Goal: Task Accomplishment & Management: Manage account settings

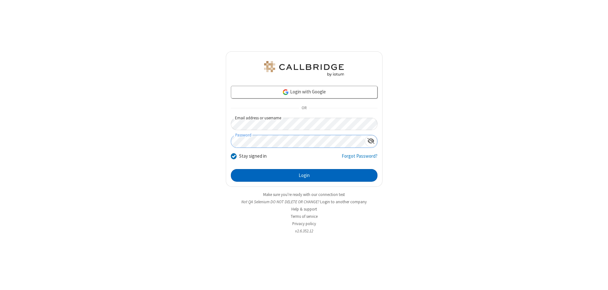
click at [304, 175] on button "Login" at bounding box center [304, 175] width 147 height 13
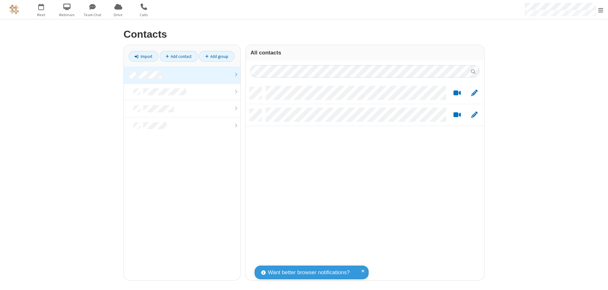
scroll to position [193, 234]
click at [182, 75] on link at bounding box center [182, 75] width 117 height 17
click at [179, 56] on link "Add contact" at bounding box center [179, 56] width 38 height 11
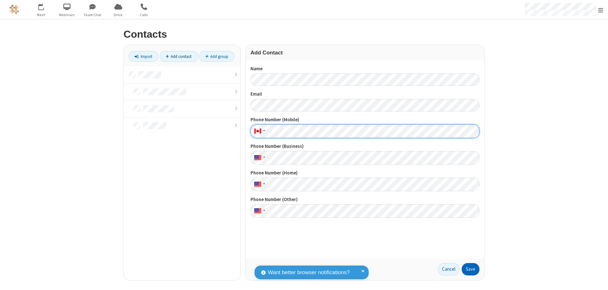
click at [471, 269] on button "Save" at bounding box center [471, 269] width 18 height 13
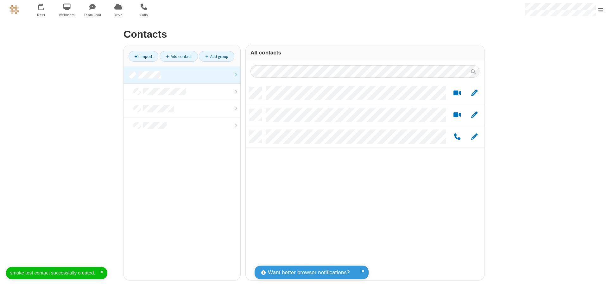
scroll to position [193, 234]
